Goal: Task Accomplishment & Management: Use online tool/utility

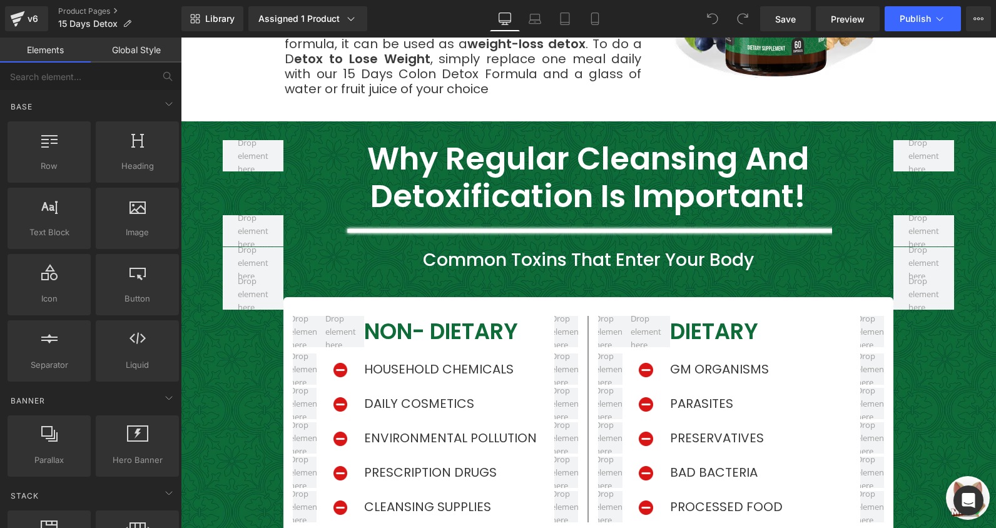
scroll to position [1940, 0]
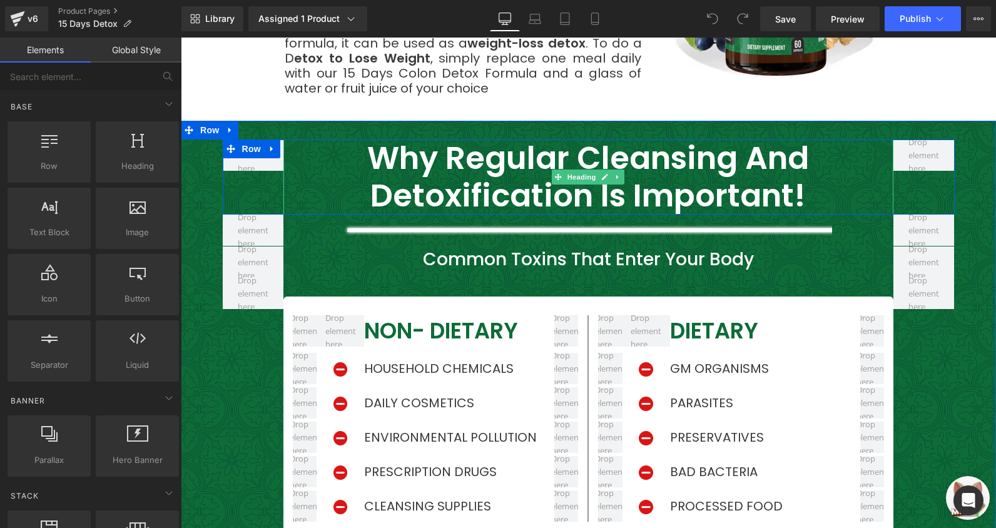
click at [513, 154] on h2 "Why Regular Cleansing and Detoxification Is Important!" at bounding box center [588, 177] width 610 height 75
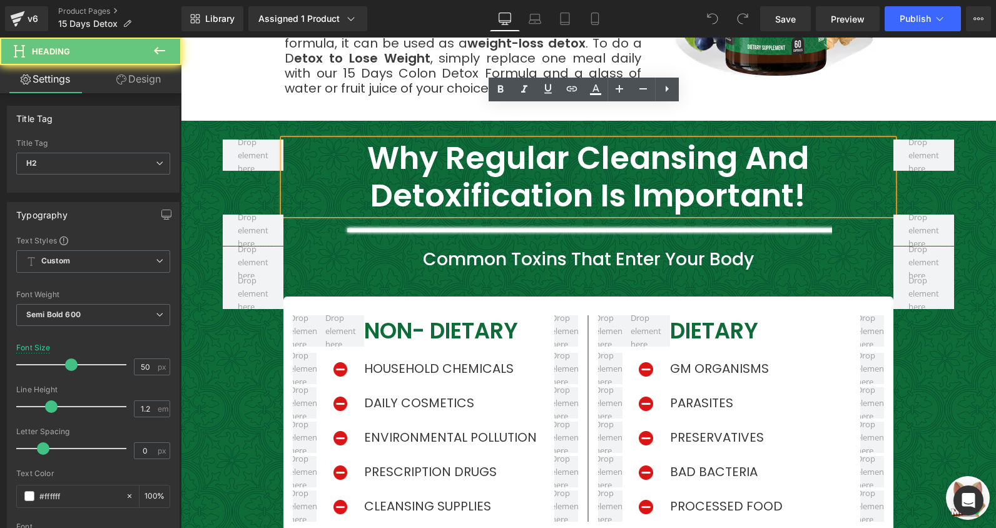
click at [513, 154] on h2 "Why Regular Cleansing and Detoxification Is Important!" at bounding box center [588, 177] width 610 height 75
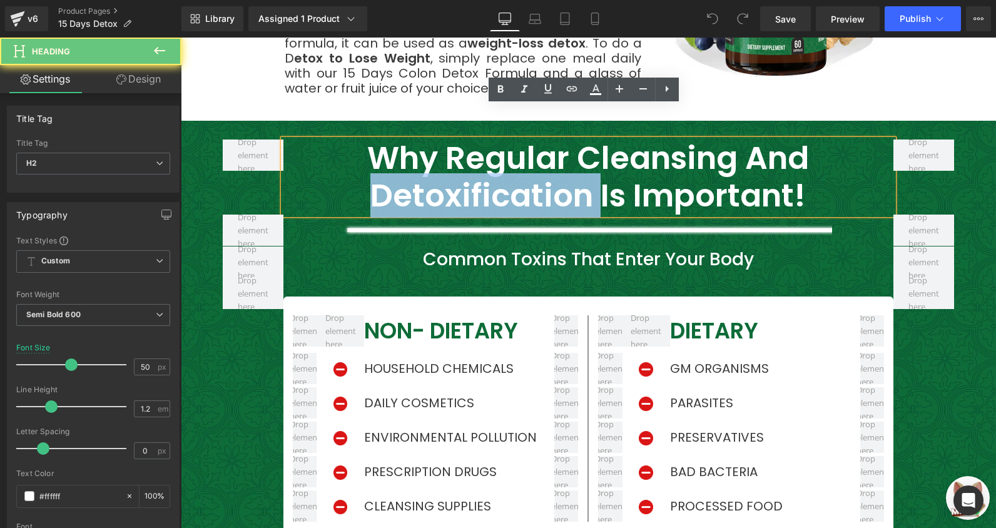
click at [511, 151] on h2 "Why Regular Cleansing and Detoxification Is Important!" at bounding box center [588, 177] width 610 height 75
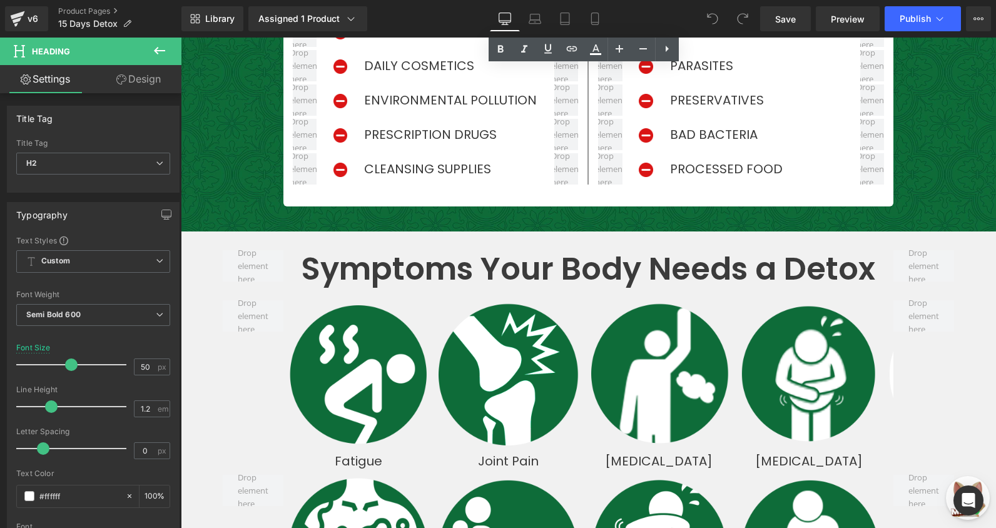
scroll to position [2378, 0]
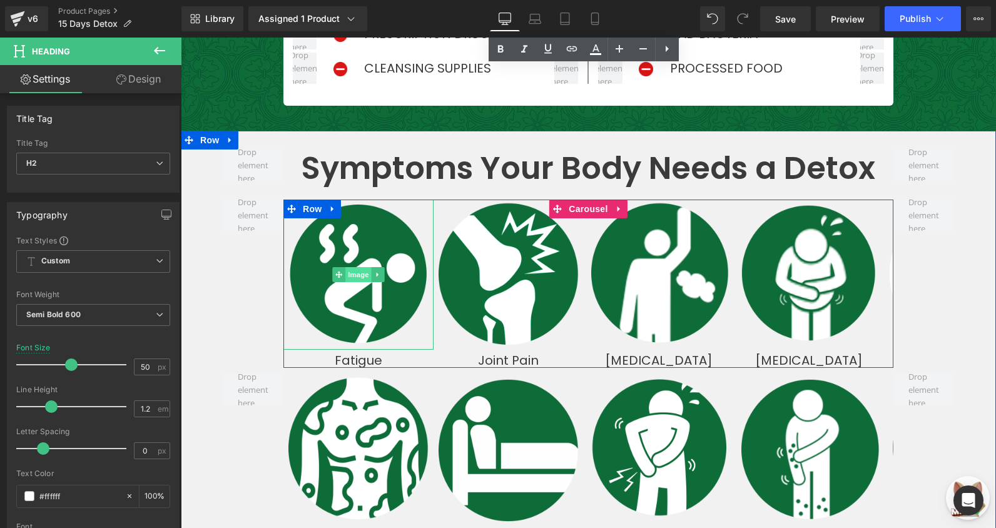
click at [354, 267] on span "Image" at bounding box center [358, 274] width 26 height 15
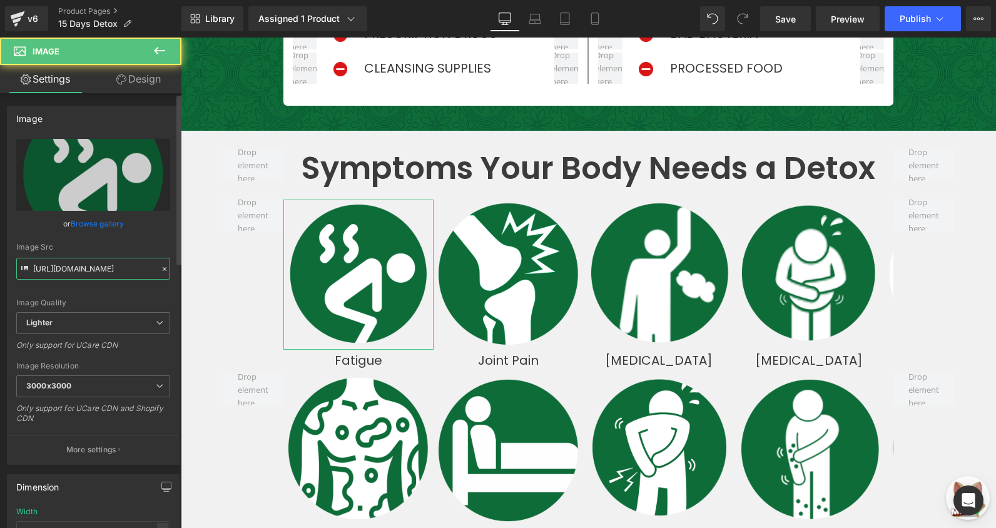
click at [123, 277] on input "[URL][DOMAIN_NAME]" at bounding box center [93, 269] width 154 height 22
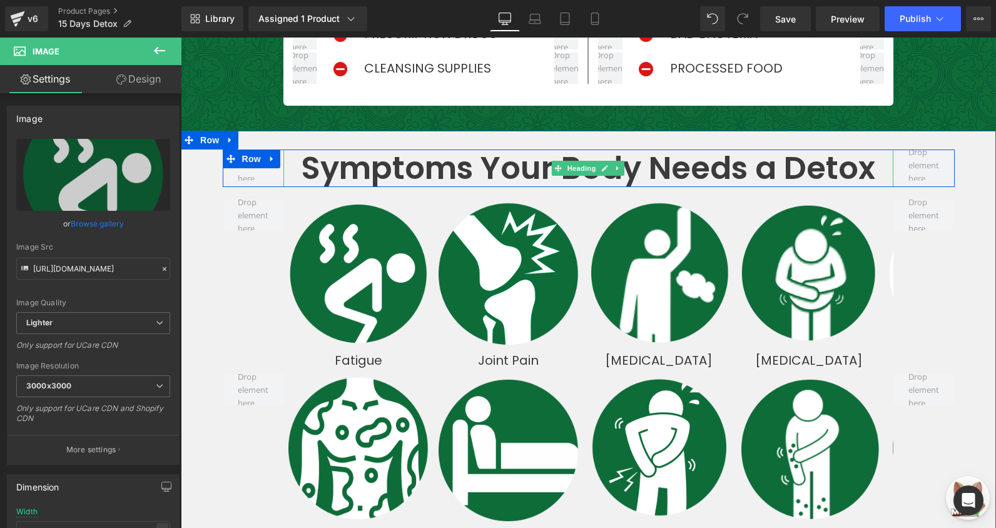
click at [467, 150] on h2 "Symptoms Your Body Needs a Detox" at bounding box center [588, 169] width 610 height 38
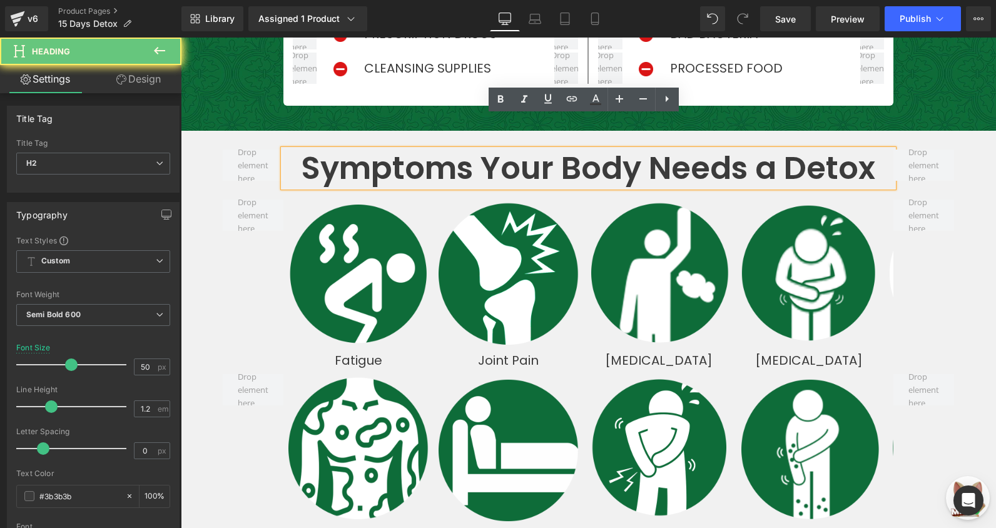
click at [467, 150] on h2 "Symptoms Your Body Needs a Detox" at bounding box center [588, 169] width 610 height 38
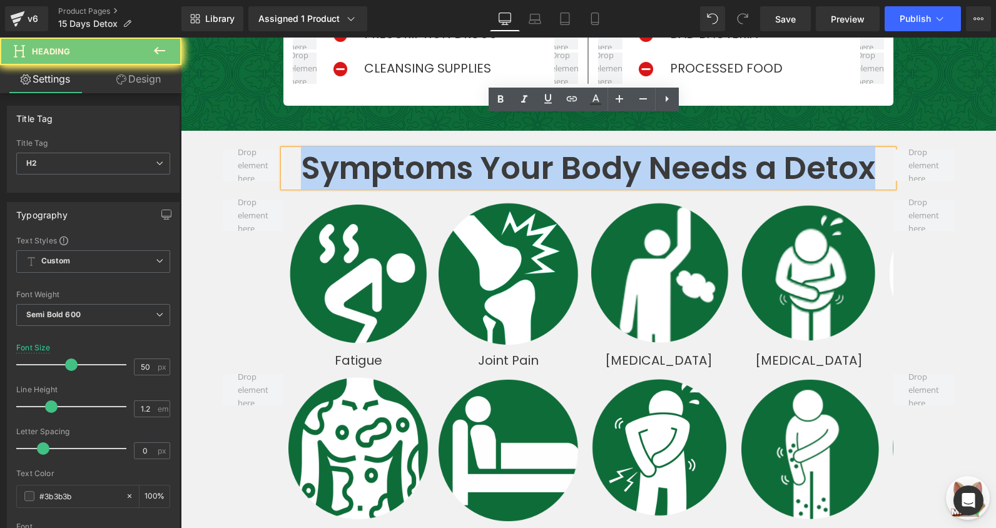
click at [467, 150] on h2 "Symptoms Your Body Needs a Detox" at bounding box center [588, 169] width 610 height 38
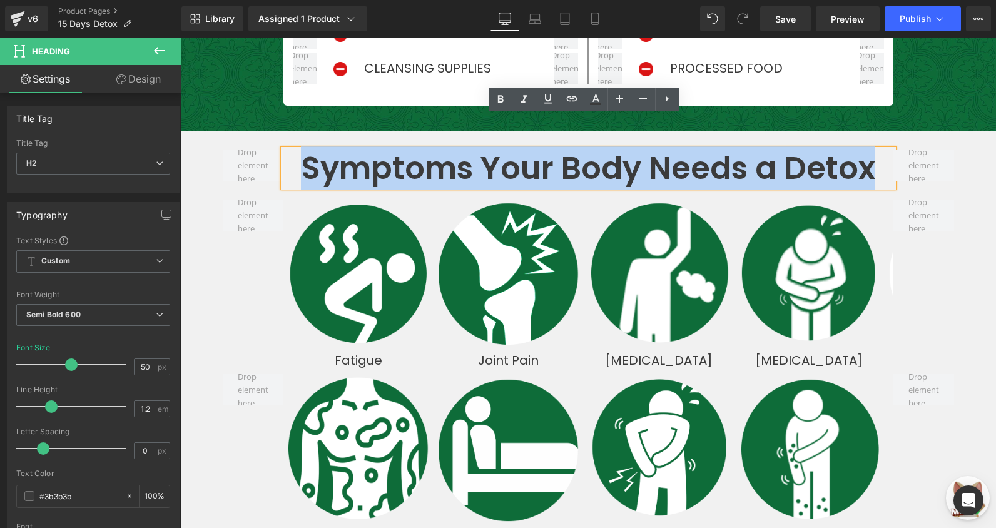
copy h2 "Symptoms Your Body Needs a Detox"
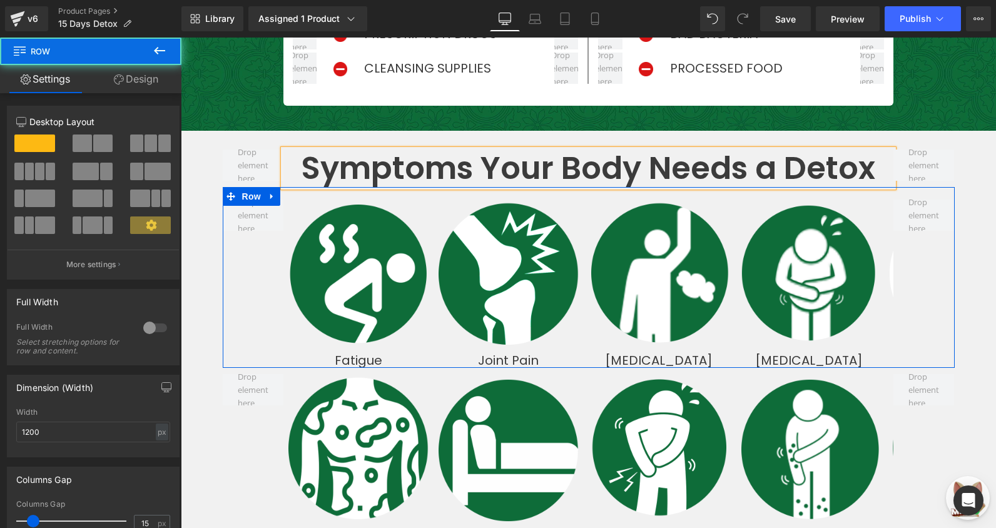
click at [953, 267] on div "Symptoms Your Body Needs a Detox Heading Row Image Fatigue Text Block Image Joi…" at bounding box center [588, 434] width 751 height 568
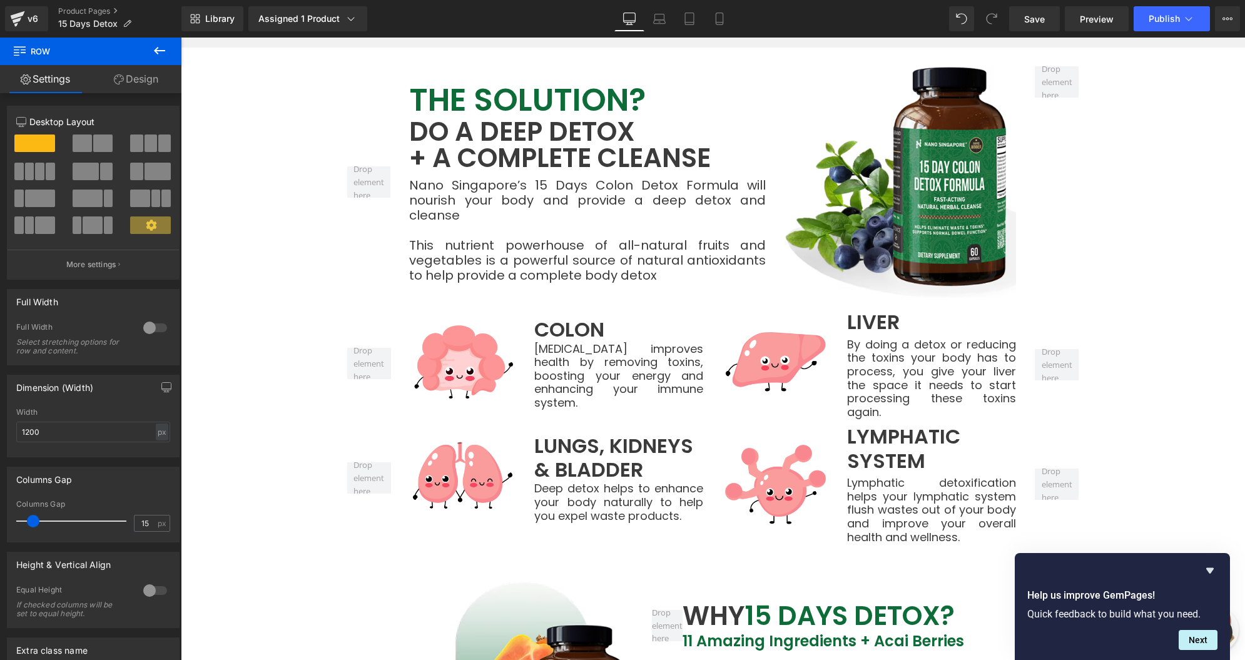
scroll to position [2910, 0]
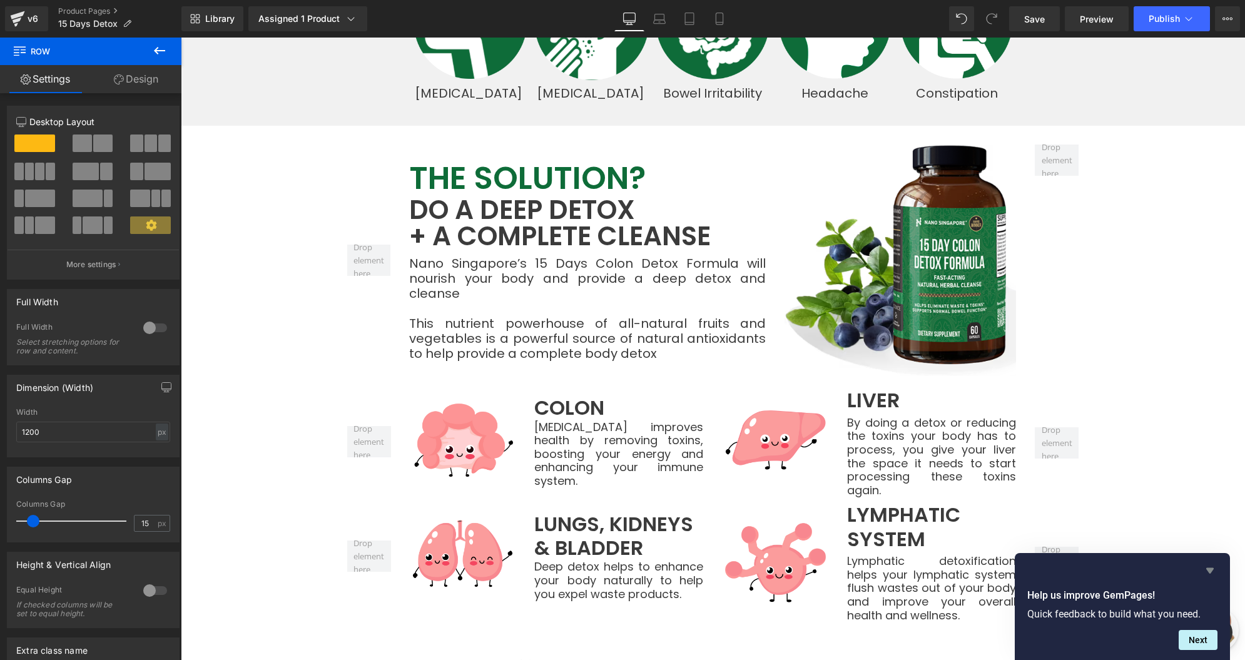
click at [996, 527] on icon "Hide survey" at bounding box center [1210, 570] width 15 height 15
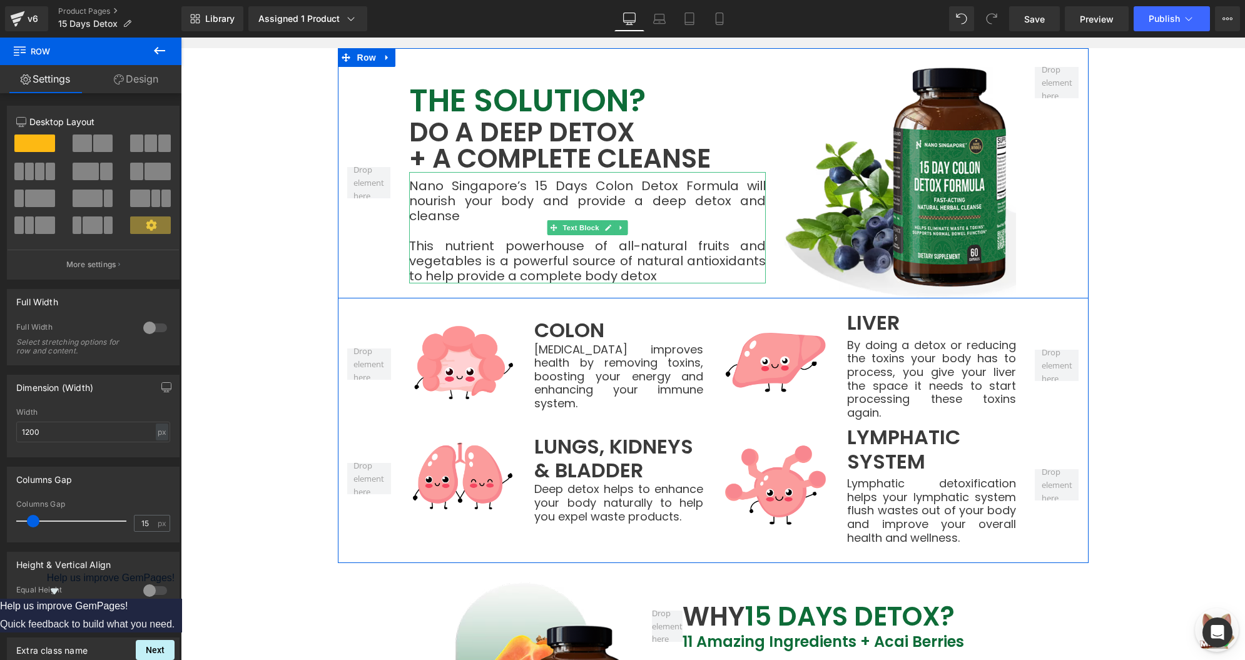
scroll to position [2988, 0]
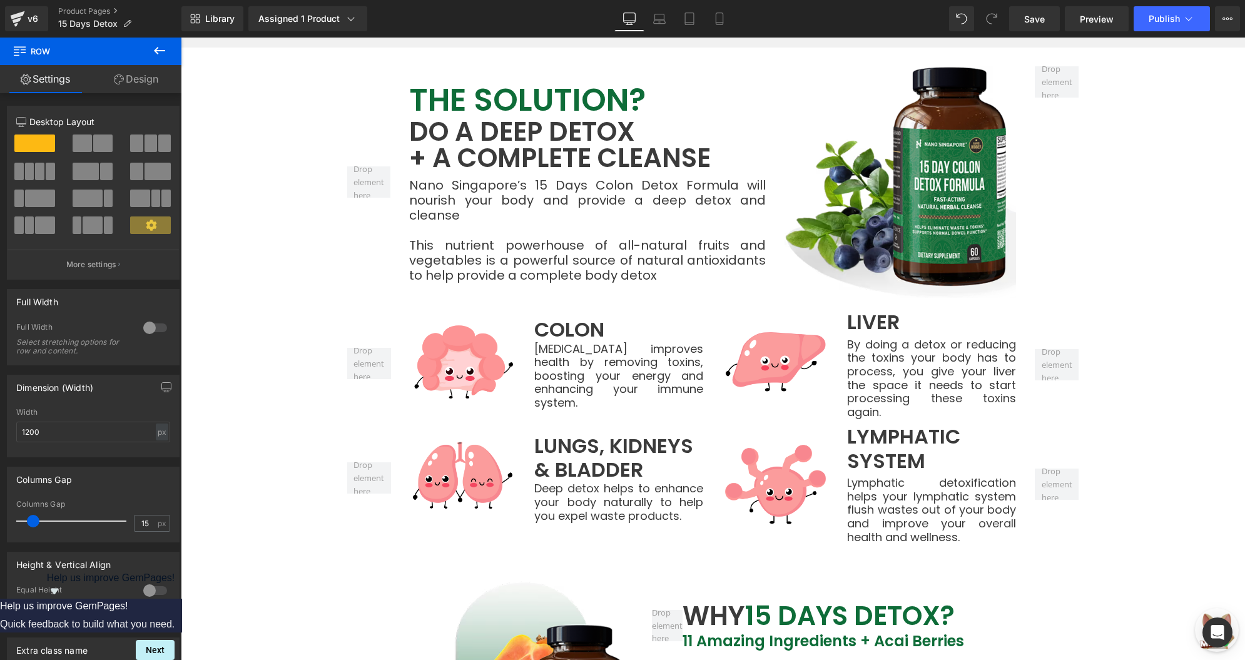
click at [509, 81] on p "The SOLUTION?" at bounding box center [587, 100] width 357 height 38
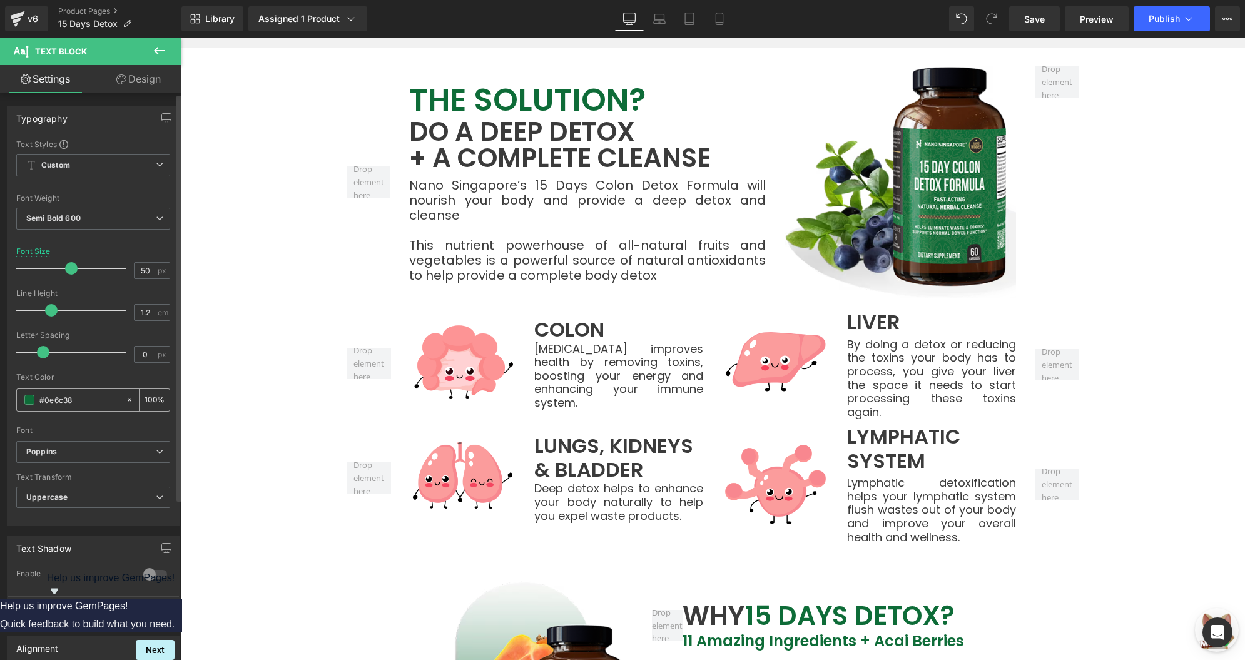
click at [106, 395] on input "#0e6c38" at bounding box center [79, 400] width 80 height 14
click at [103, 395] on input "#0e6c38" at bounding box center [79, 400] width 80 height 14
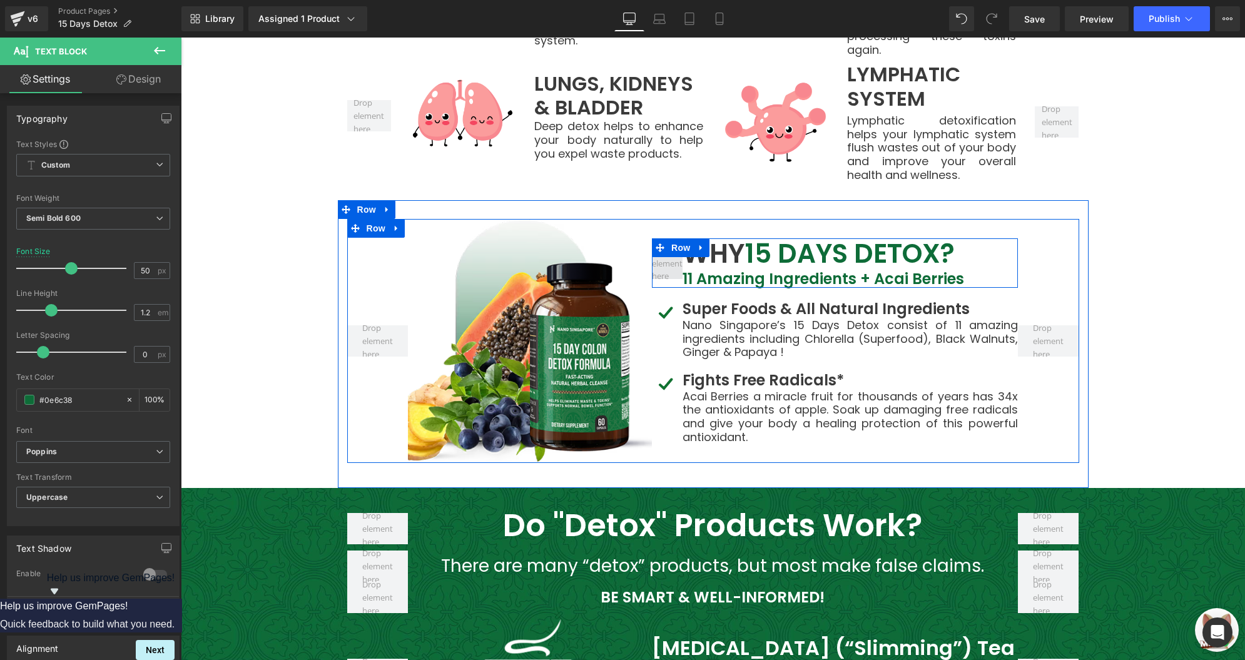
scroll to position [3379, 0]
